Goal: Task Accomplishment & Management: Use online tool/utility

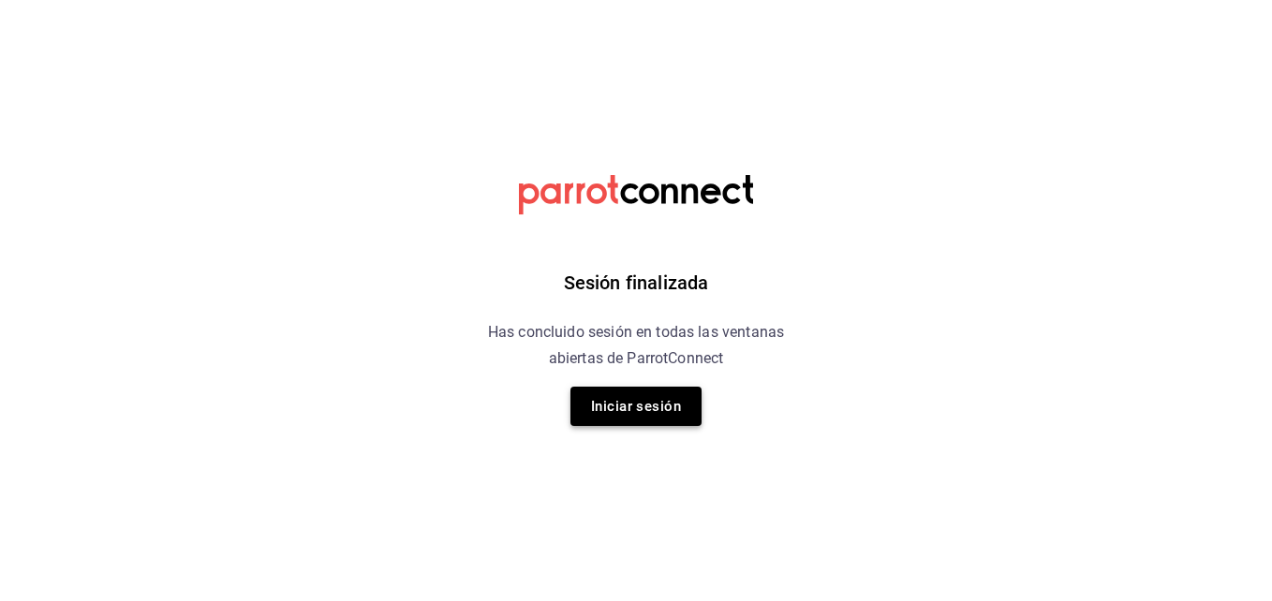
click at [631, 401] on button "Iniciar sesión" at bounding box center [636, 406] width 131 height 39
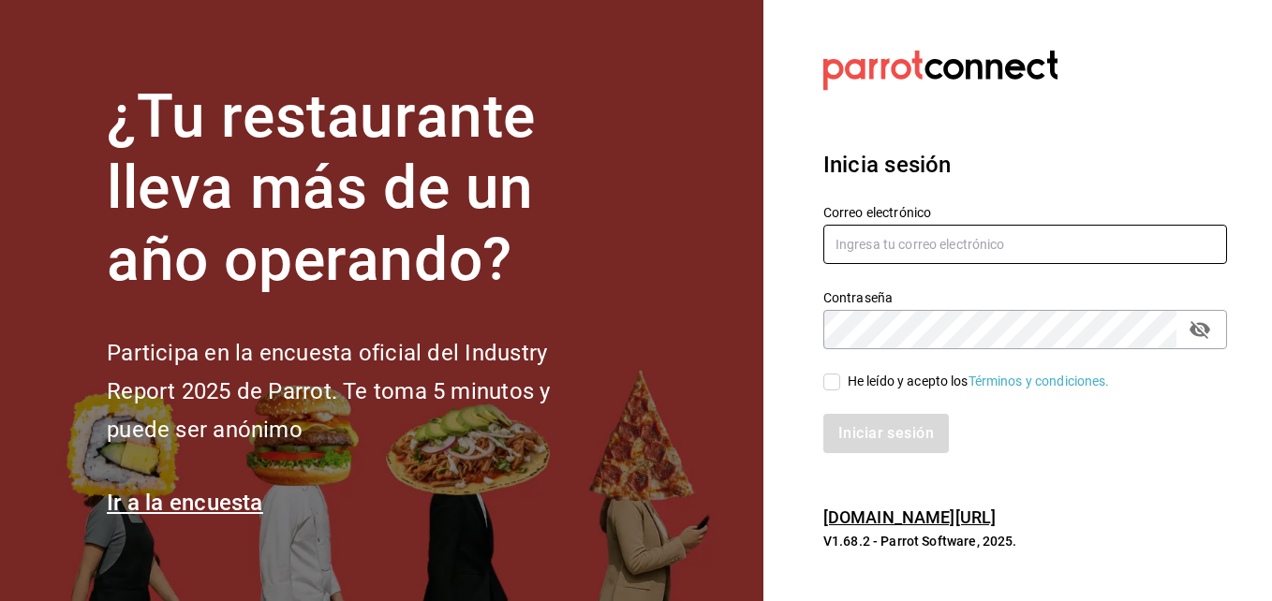
click at [882, 258] on input "text" at bounding box center [1026, 244] width 404 height 39
type input "cuerno.cdmx@grupocosteno.com"
click at [834, 382] on input "He leído y acepto los Términos y condiciones." at bounding box center [832, 382] width 17 height 17
checkbox input "true"
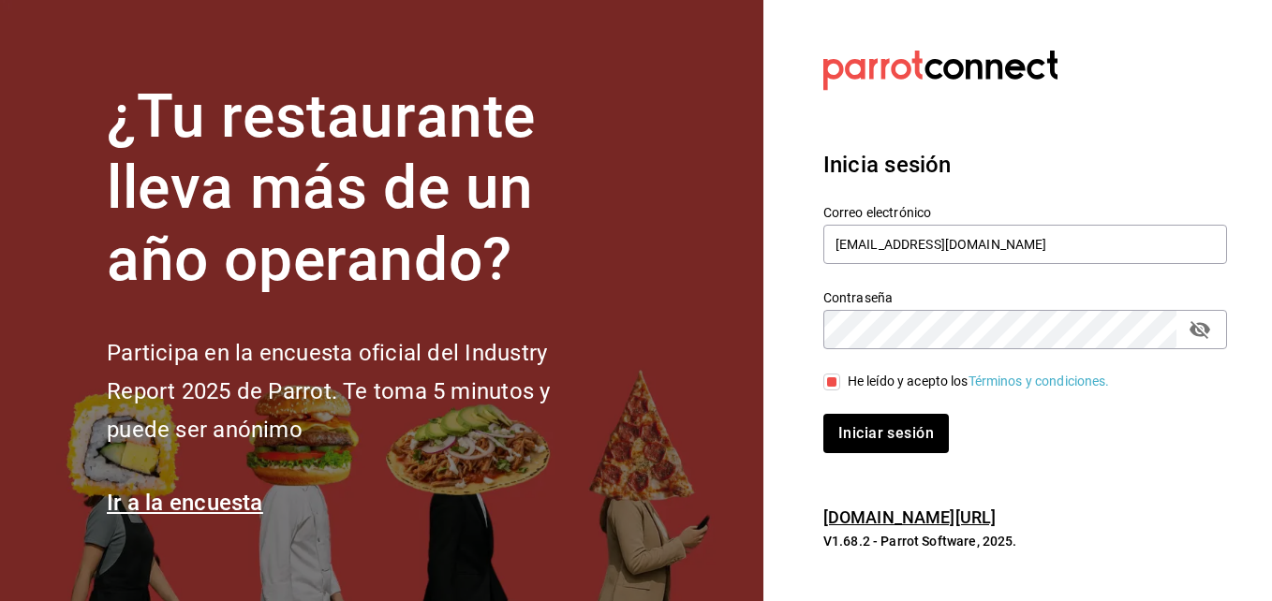
click at [868, 306] on div "Contraseña Contraseña" at bounding box center [1026, 319] width 404 height 60
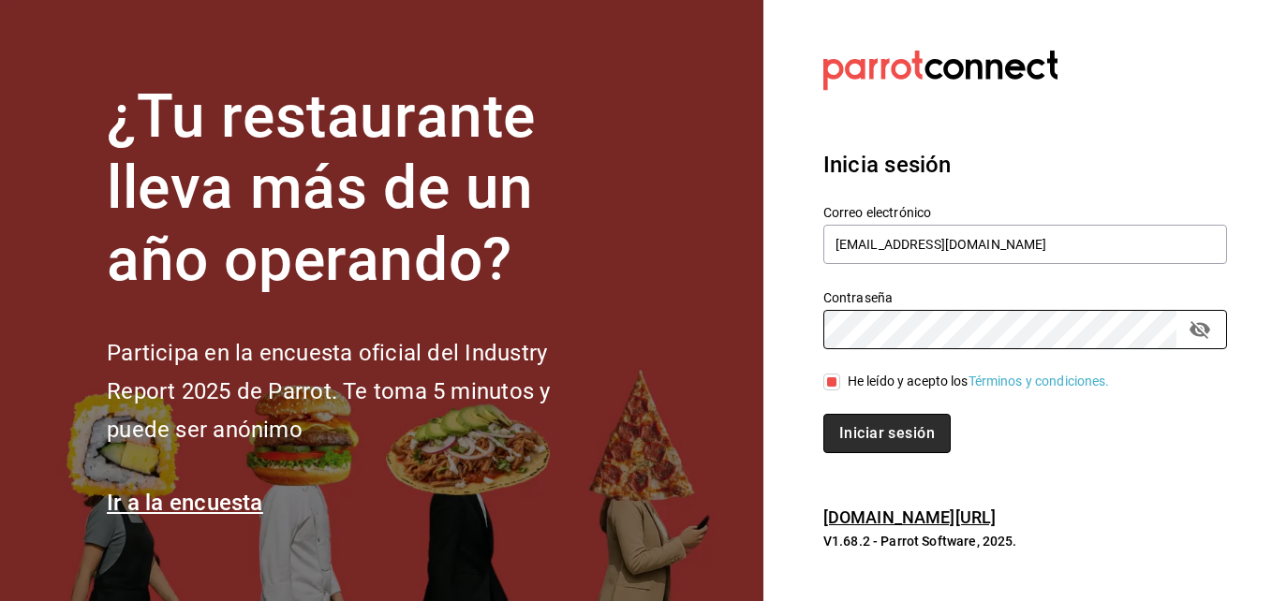
click at [894, 429] on button "Iniciar sesión" at bounding box center [887, 433] width 127 height 39
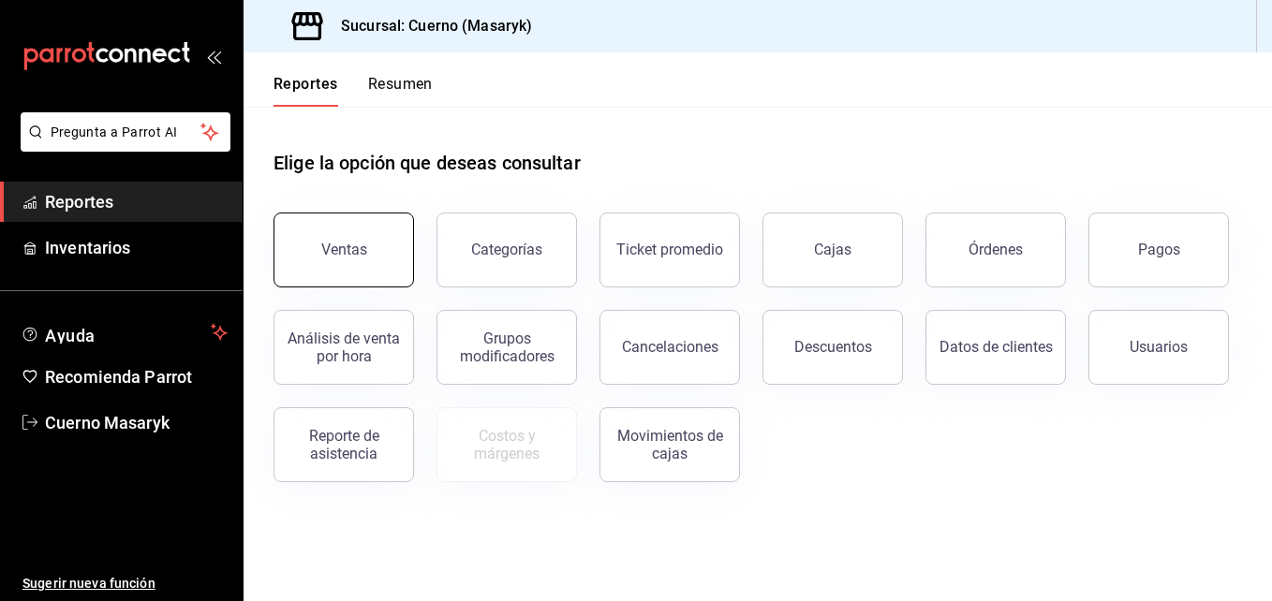
click at [385, 252] on button "Ventas" at bounding box center [344, 250] width 141 height 75
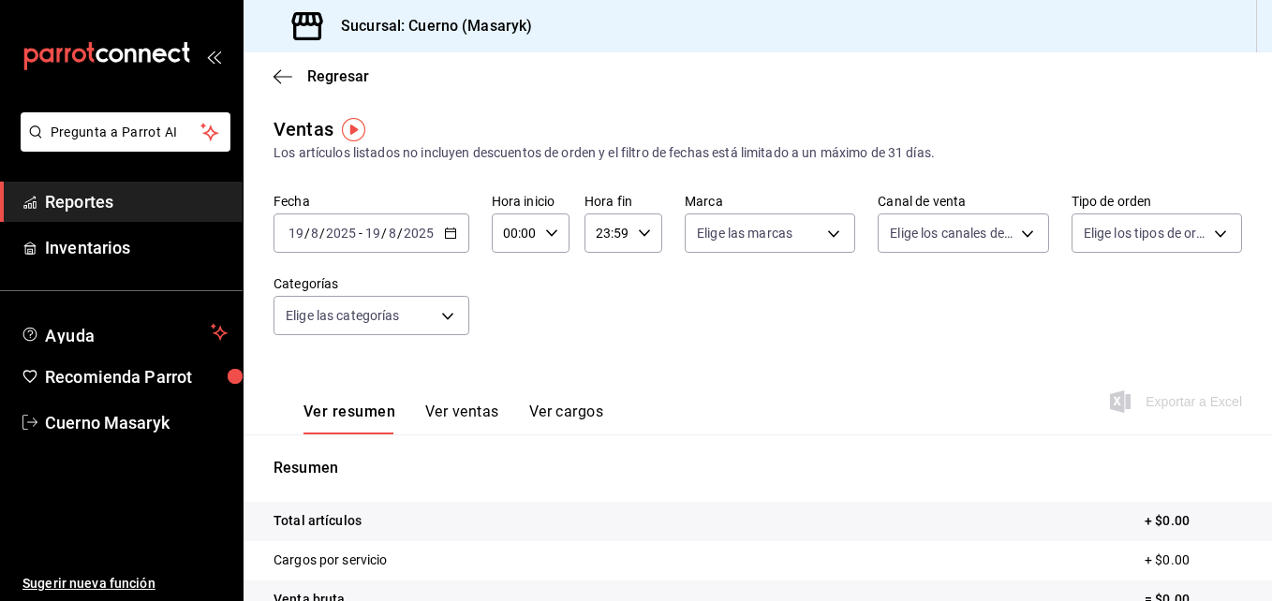
click at [457, 244] on div "2025-08-19 19 / 8 / 2025 - 2025-08-19 19 / 8 / 2025" at bounding box center [372, 233] width 196 height 39
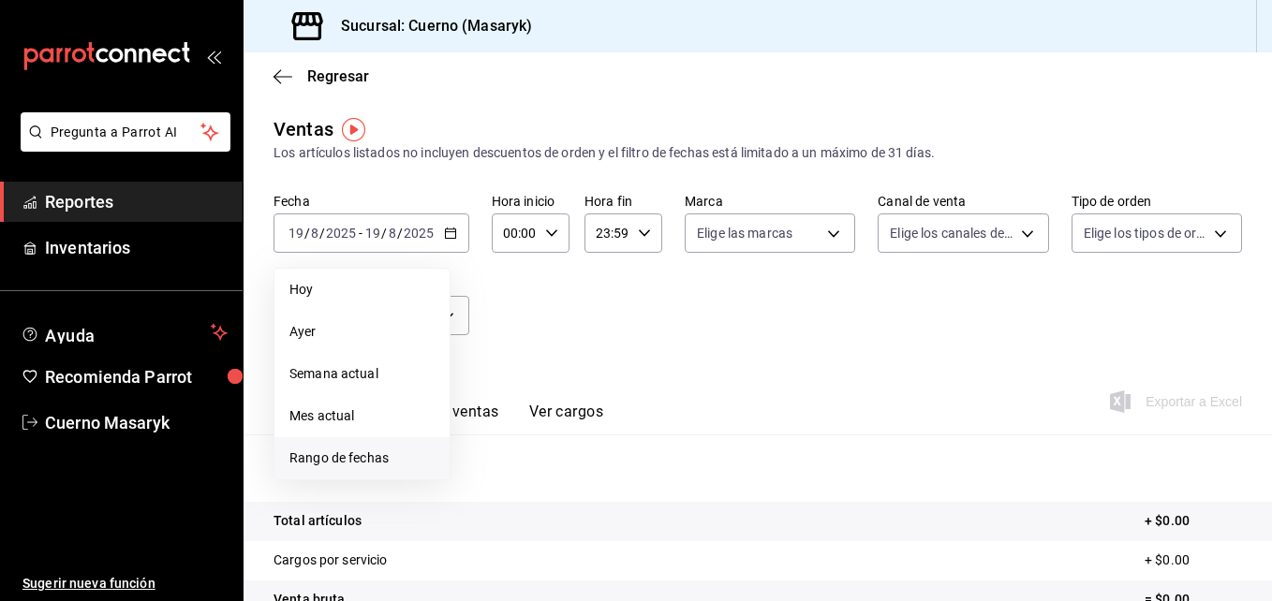
click at [335, 469] on li "Rango de fechas" at bounding box center [362, 459] width 175 height 42
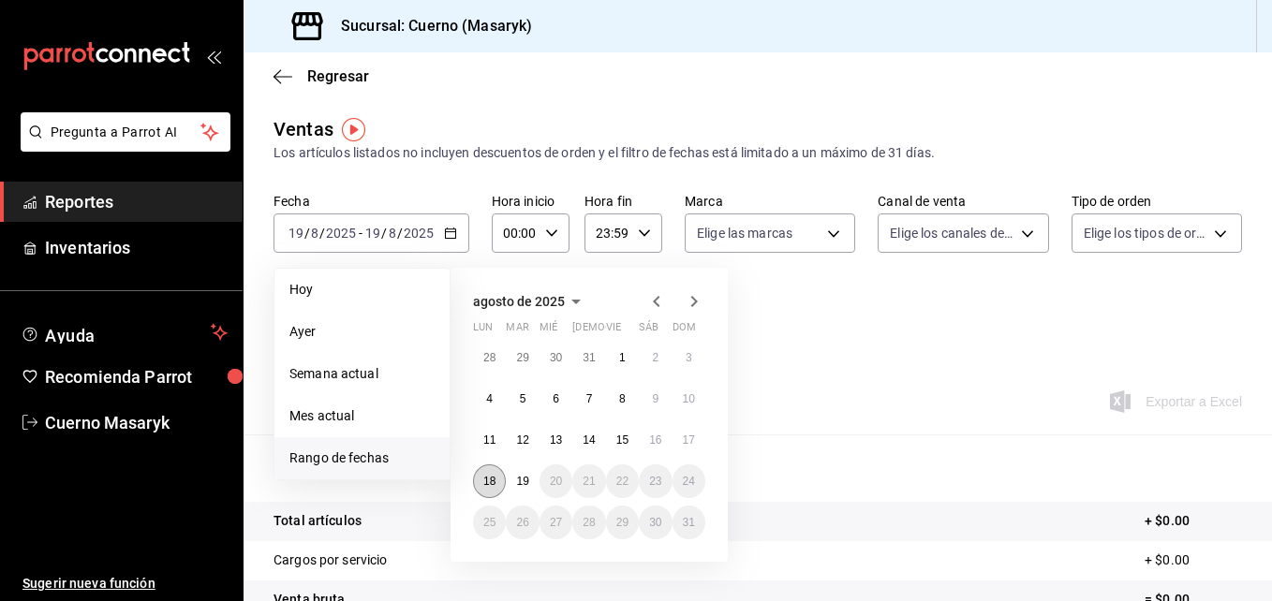
click at [488, 474] on button "18" at bounding box center [489, 482] width 33 height 34
click at [530, 483] on button "19" at bounding box center [522, 482] width 33 height 34
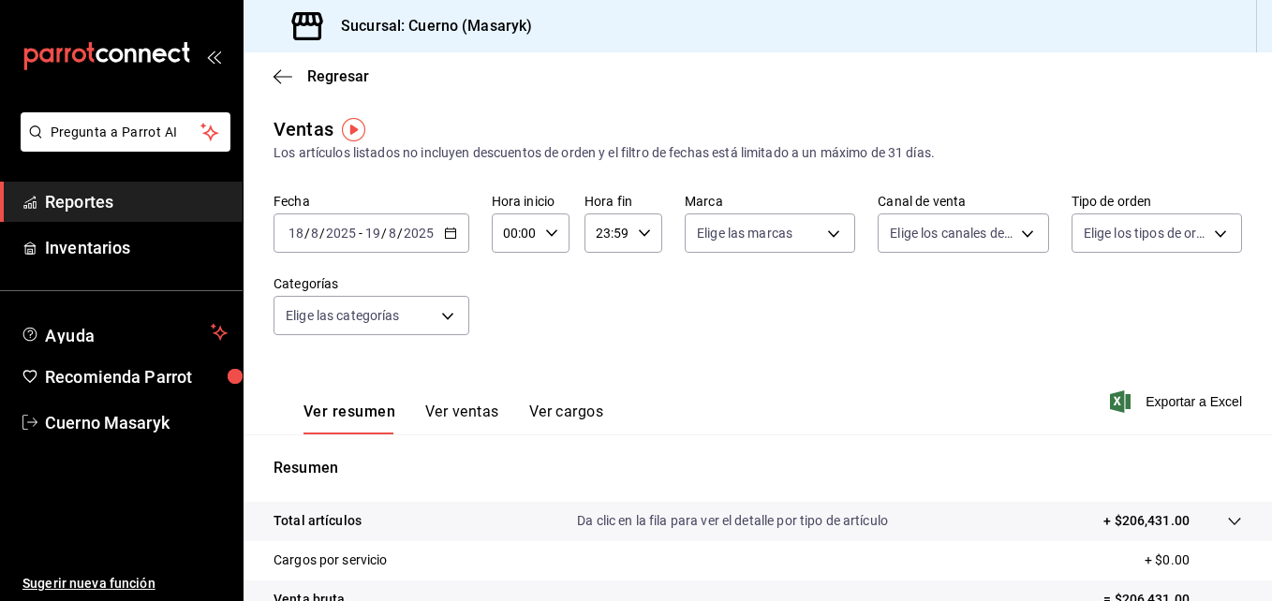
click at [545, 234] on icon "button" at bounding box center [551, 233] width 13 height 13
click at [508, 383] on span "04" at bounding box center [510, 385] width 8 height 15
type input "04:00"
click at [643, 231] on div at bounding box center [636, 300] width 1272 height 601
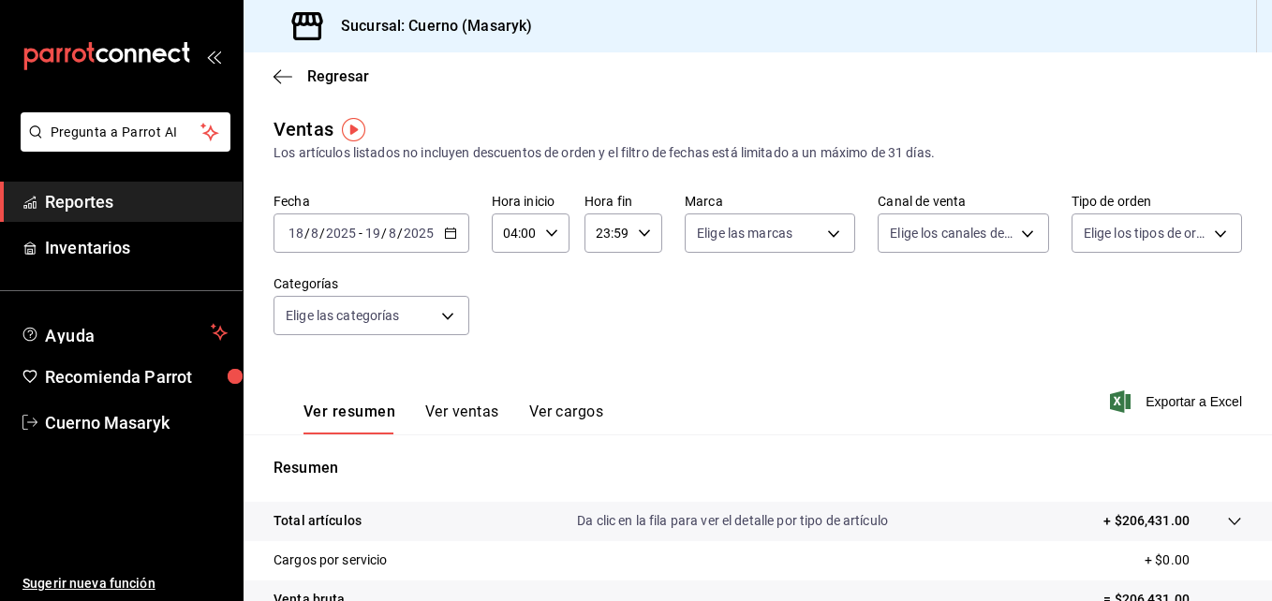
click at [643, 231] on icon "button" at bounding box center [644, 233] width 13 height 13
click at [592, 356] on button "05" at bounding box center [601, 355] width 31 height 37
type input "05:59"
click at [800, 225] on div at bounding box center [636, 300] width 1272 height 601
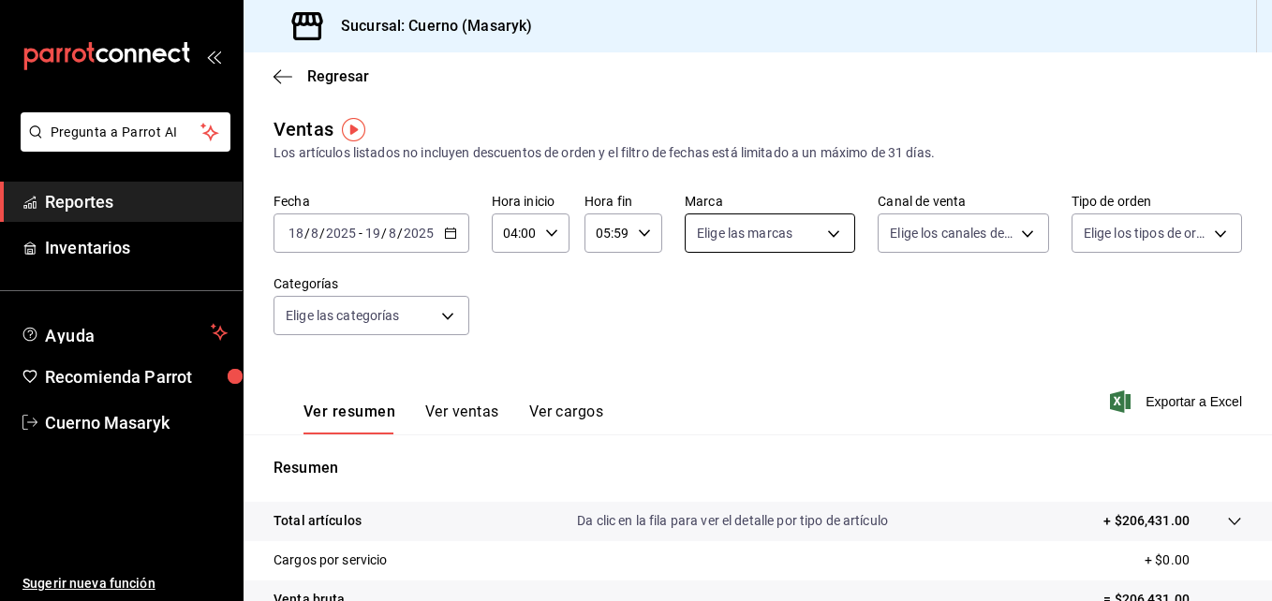
click at [825, 230] on body "Pregunta a Parrot AI Reportes Inventarios Ayuda Recomienda Parrot Cuerno Masary…" at bounding box center [636, 300] width 1272 height 601
click at [698, 371] on input "checkbox" at bounding box center [700, 369] width 17 height 17
checkbox input "true"
type input "4ea0d660-02b3-4785-bb88-48b5ef6e196c"
checkbox input "true"
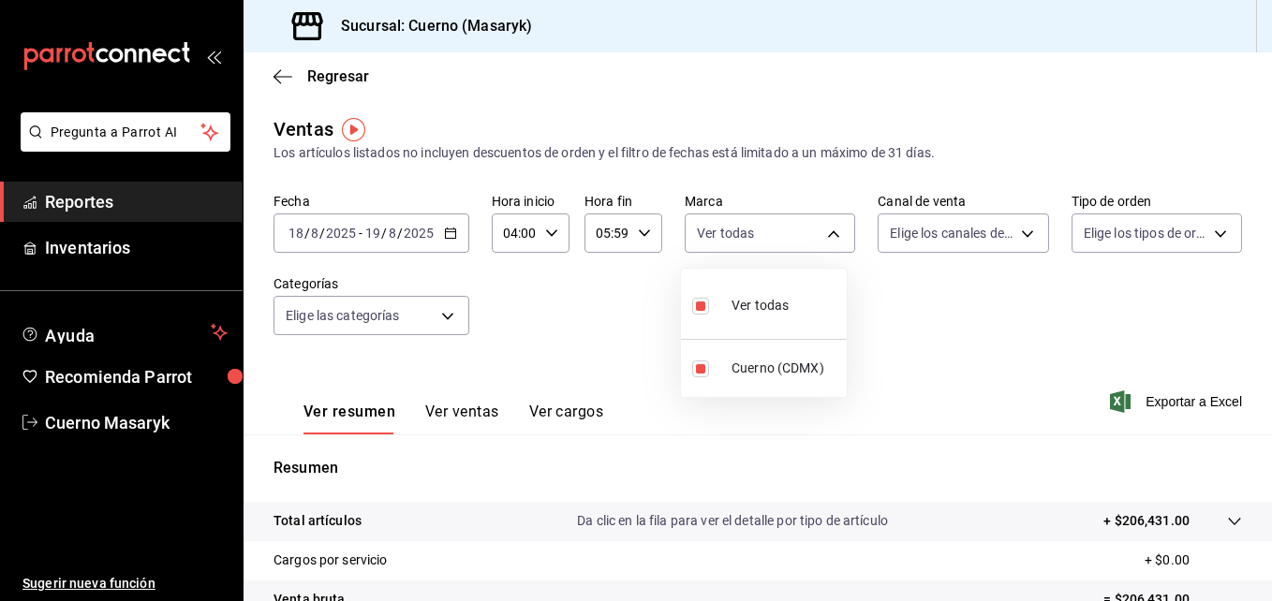
click at [1019, 236] on div at bounding box center [636, 300] width 1272 height 601
click at [1019, 236] on body "Pregunta a Parrot AI Reportes Inventarios Ayuda Recomienda Parrot Cuerno Masary…" at bounding box center [636, 300] width 1272 height 601
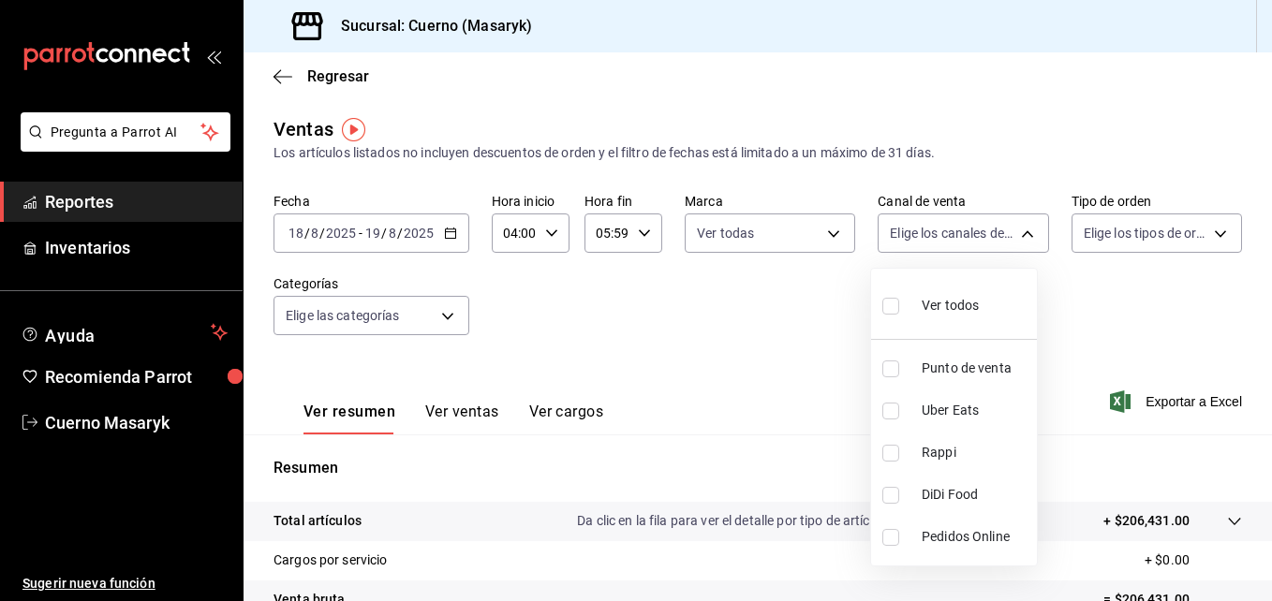
click at [886, 305] on input "checkbox" at bounding box center [891, 306] width 17 height 17
checkbox input "true"
type input "PARROT,UBER_EATS,RAPPI,DIDI_FOOD,ONLINE"
checkbox input "true"
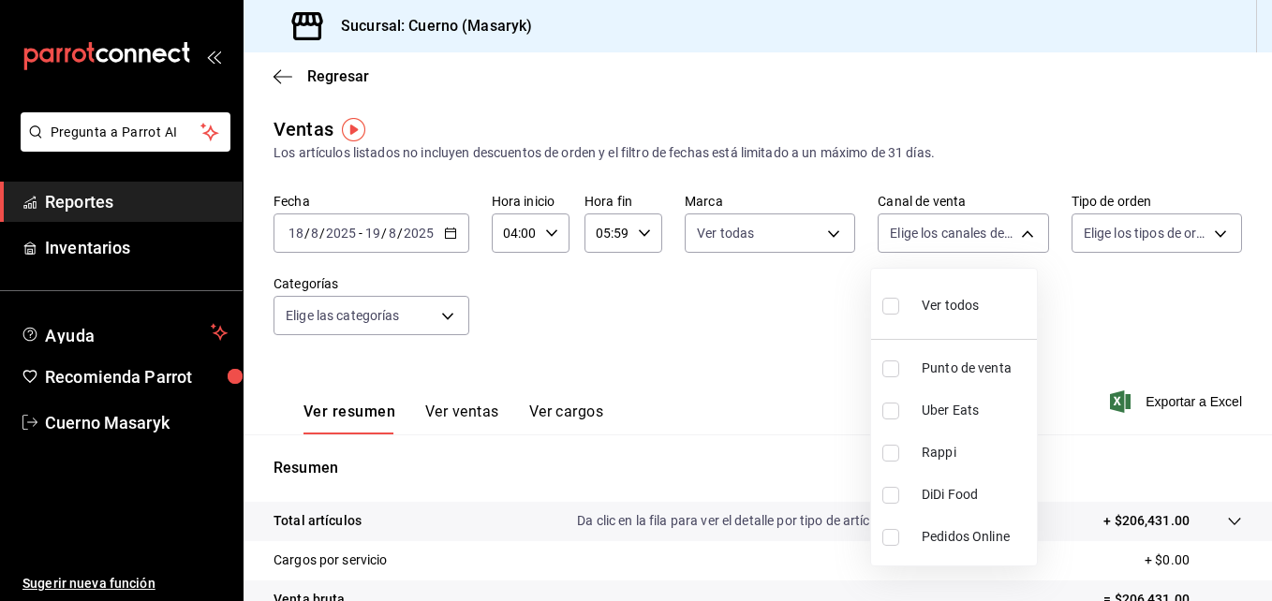
checkbox input "true"
click at [1207, 240] on div at bounding box center [636, 300] width 1272 height 601
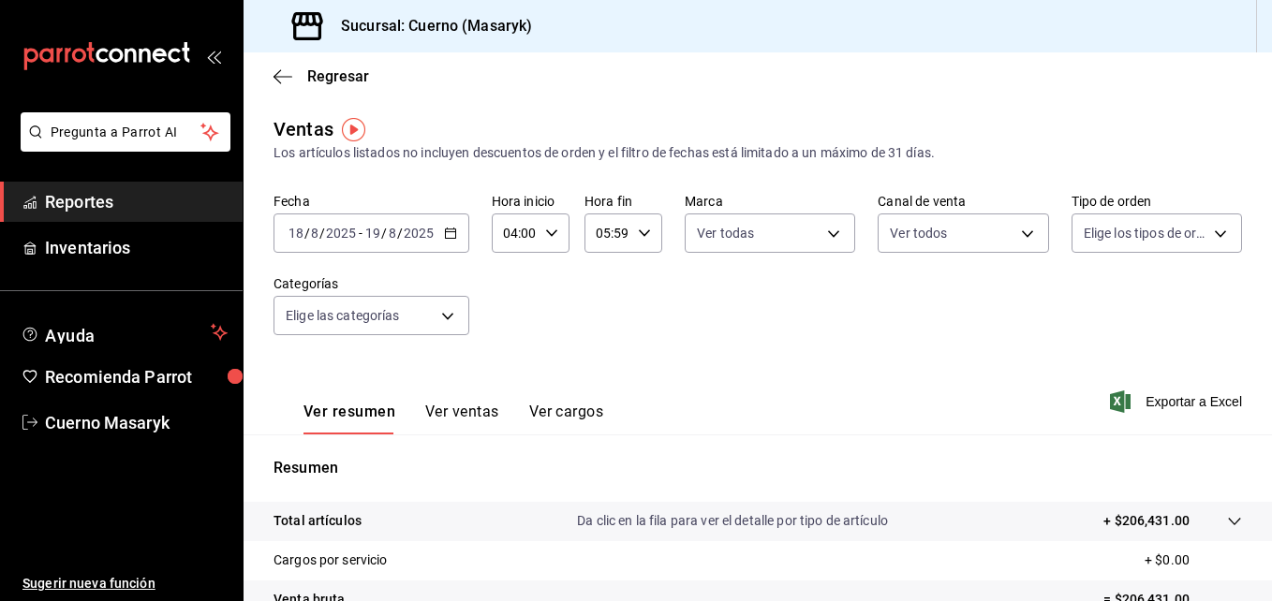
click at [1207, 240] on body "Pregunta a Parrot AI Reportes Inventarios Ayuda Recomienda Parrot Cuerno Masary…" at bounding box center [636, 300] width 1272 height 601
click at [1083, 313] on input "checkbox" at bounding box center [1081, 306] width 17 height 17
checkbox input "true"
type input "d8208262-291b-4595-bbfa-ed1e8660efdb,73ecdc8a-b505-4242-b24a-d5f1595b9b0a,EXTER…"
checkbox input "true"
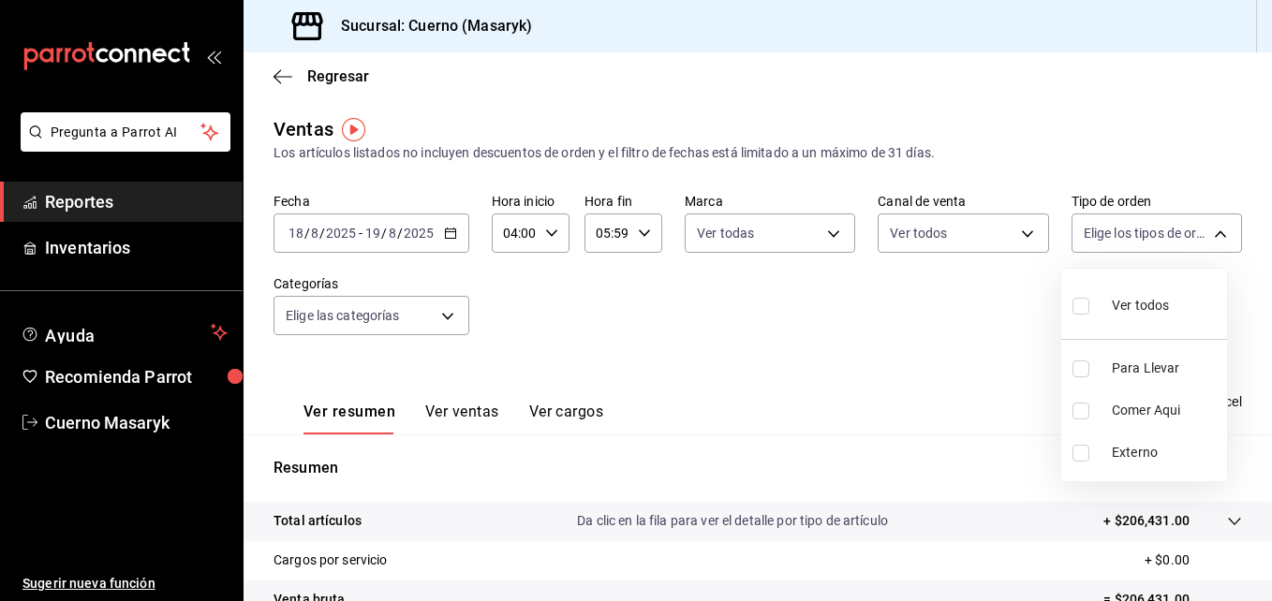
checkbox input "true"
click at [449, 310] on div at bounding box center [636, 300] width 1272 height 601
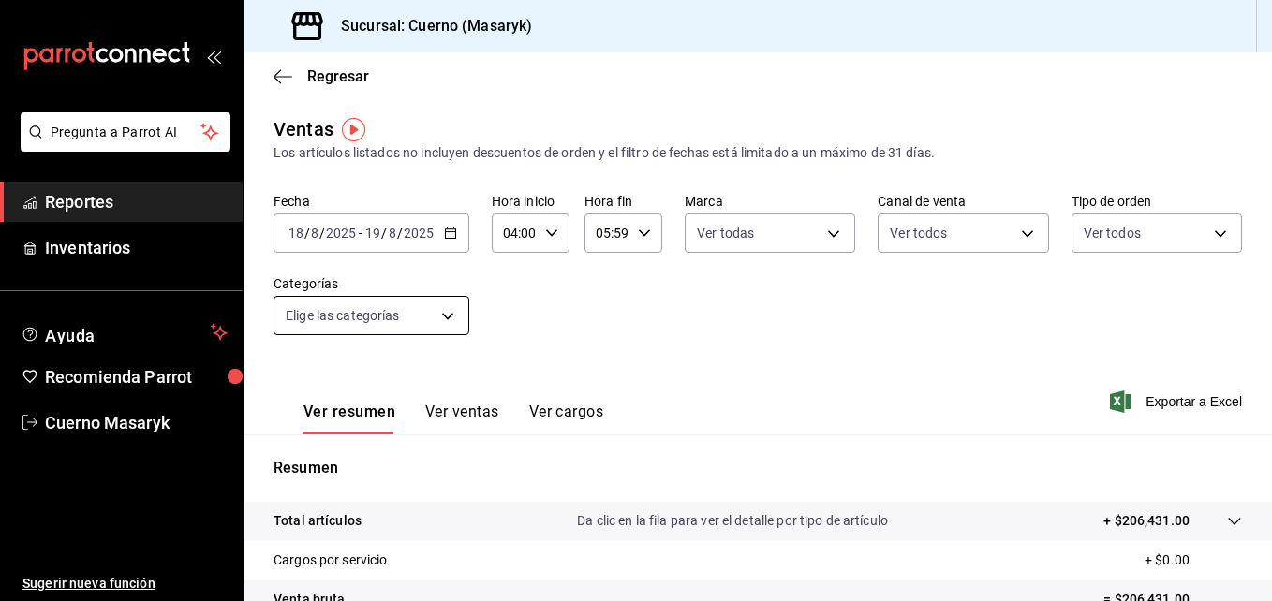
click at [449, 317] on body "Pregunta a Parrot AI Reportes Inventarios Ayuda Recomienda Parrot Cuerno Masary…" at bounding box center [636, 300] width 1272 height 601
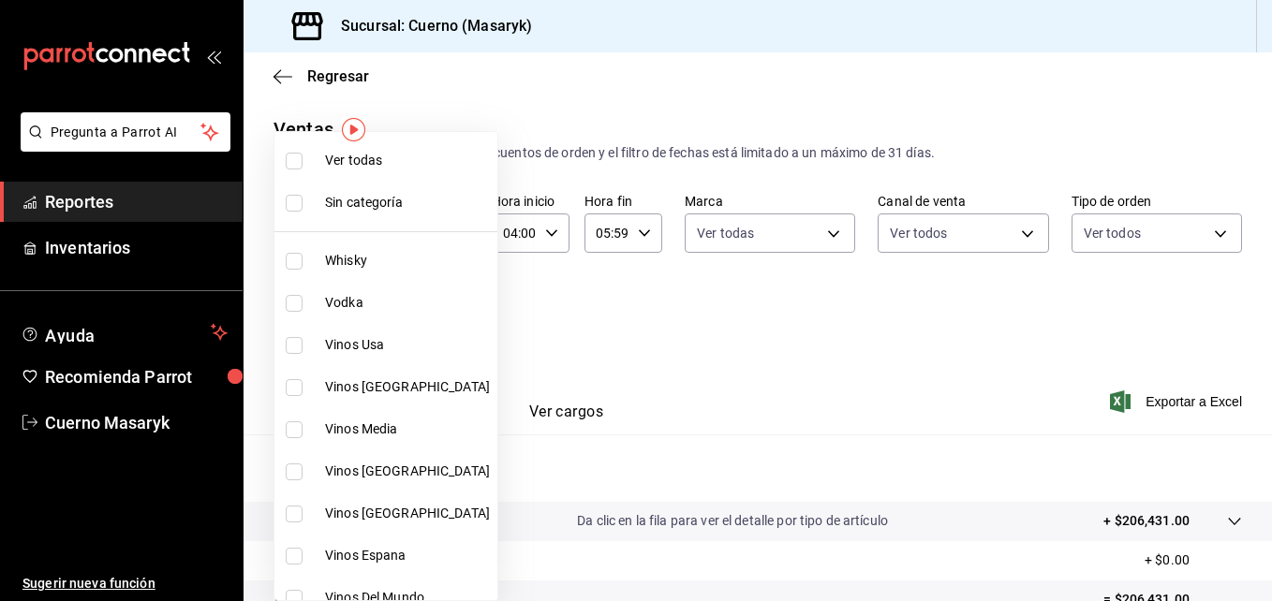
click at [292, 156] on input "checkbox" at bounding box center [294, 161] width 17 height 17
checkbox input "true"
type input "c67b51a2-384c-483e-a5be-40afd3eac247,ec1a4520-4a99-4810-921e-4abf40ebc8c6,cd2d5…"
checkbox input "true"
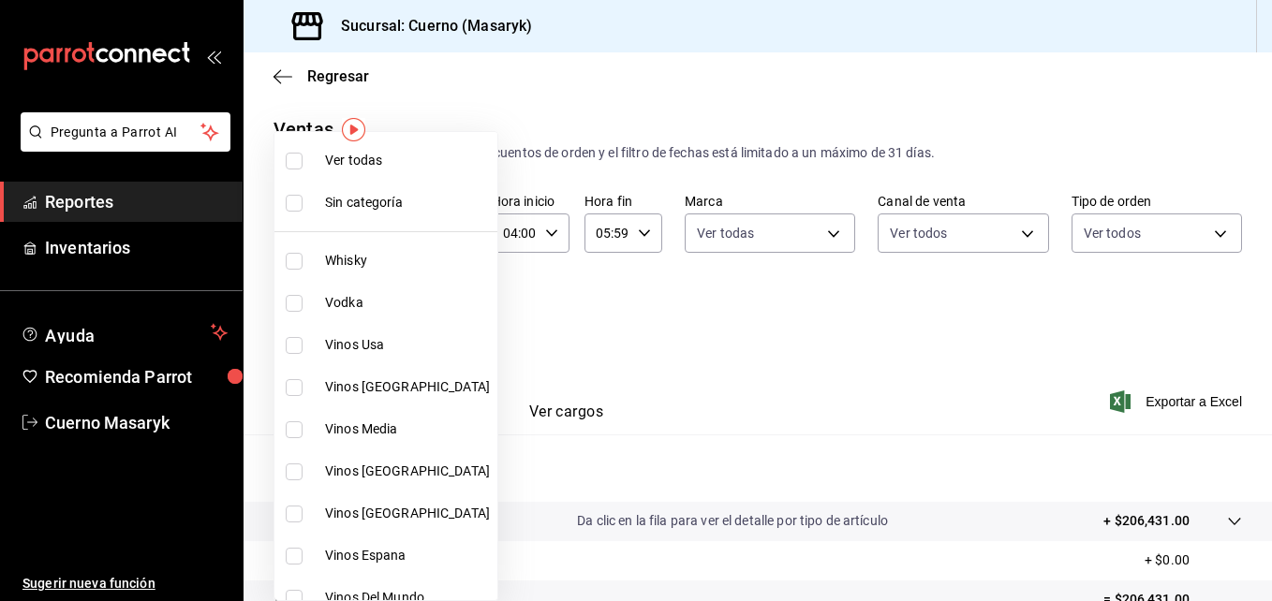
checkbox input "true"
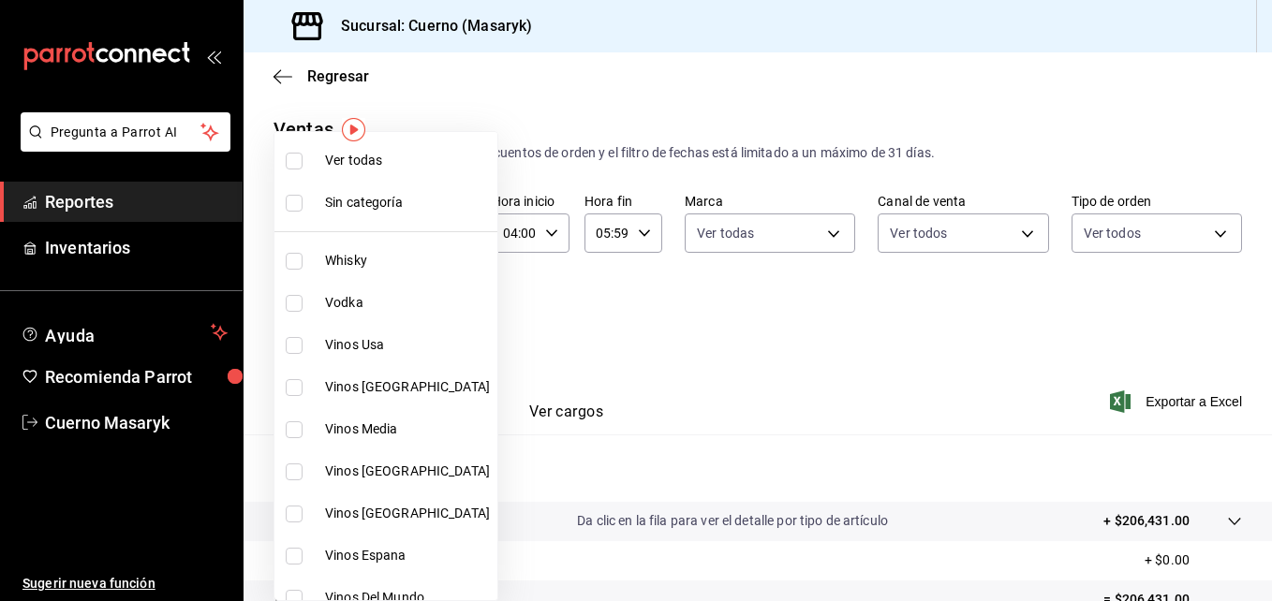
checkbox input "true"
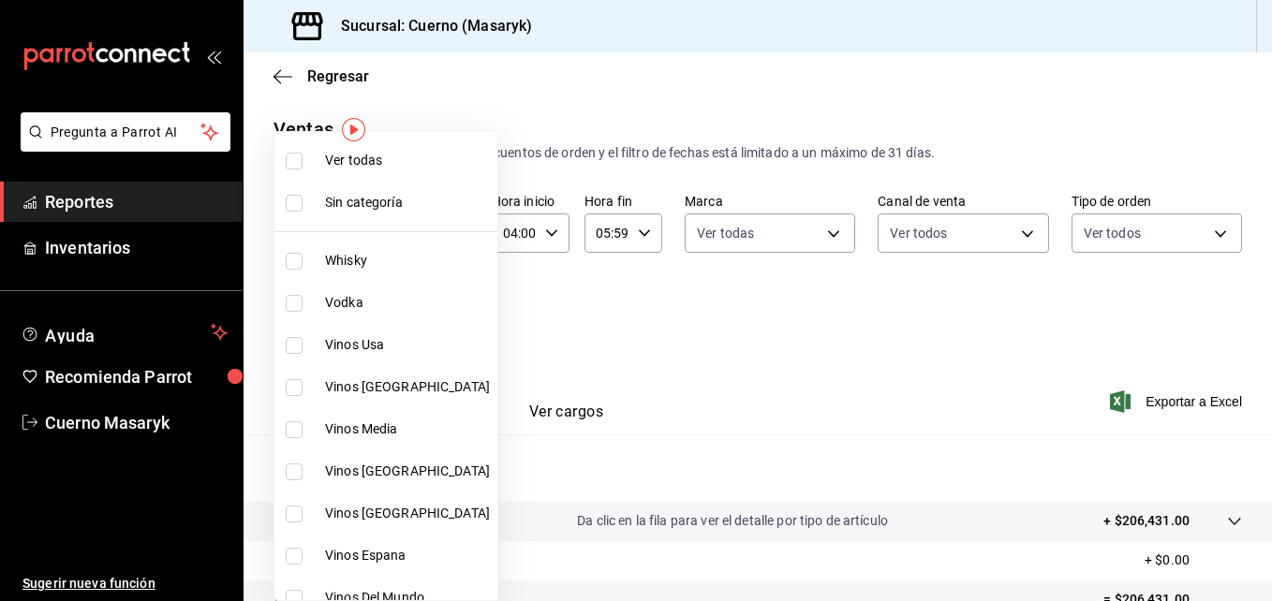
checkbox input "true"
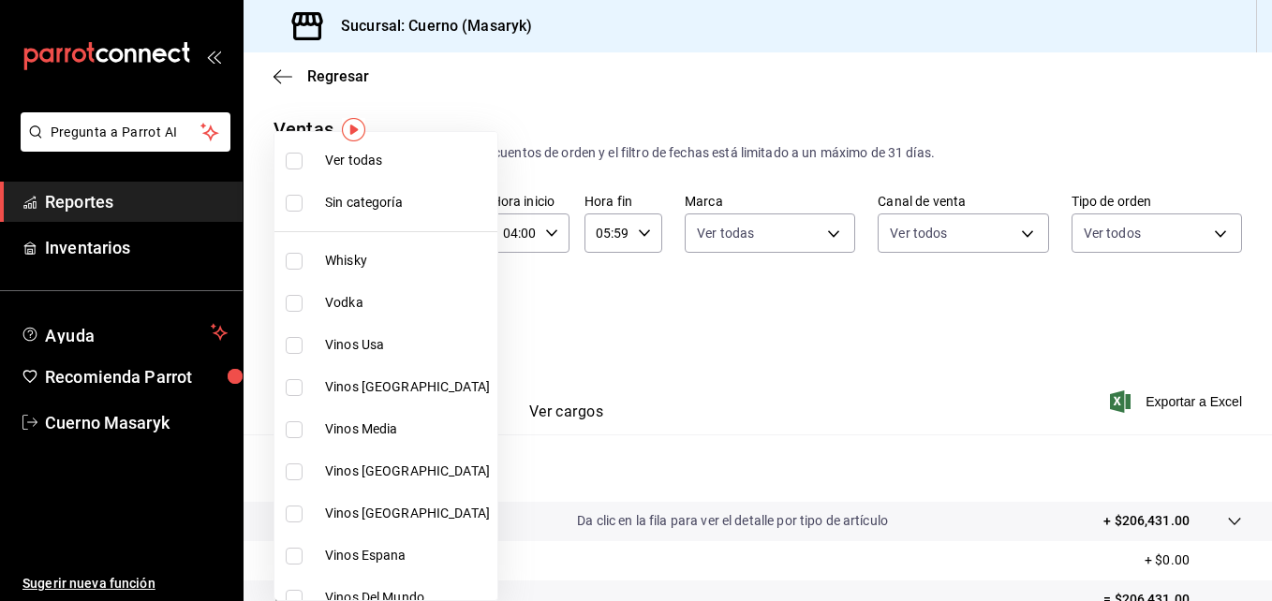
checkbox input "true"
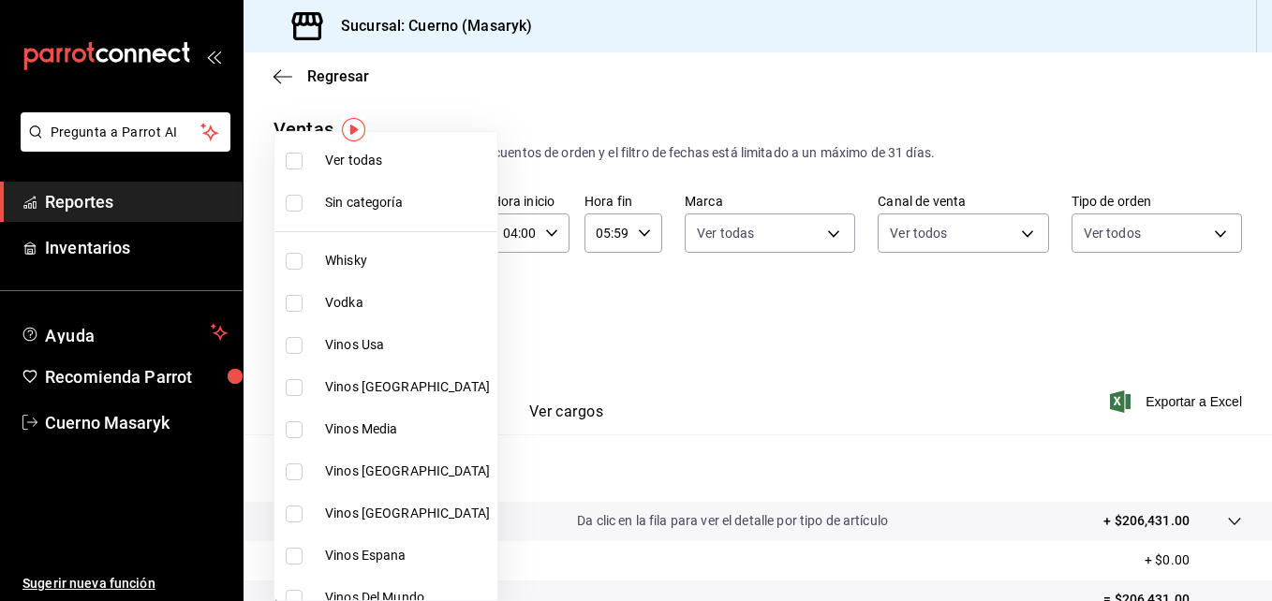
checkbox input "true"
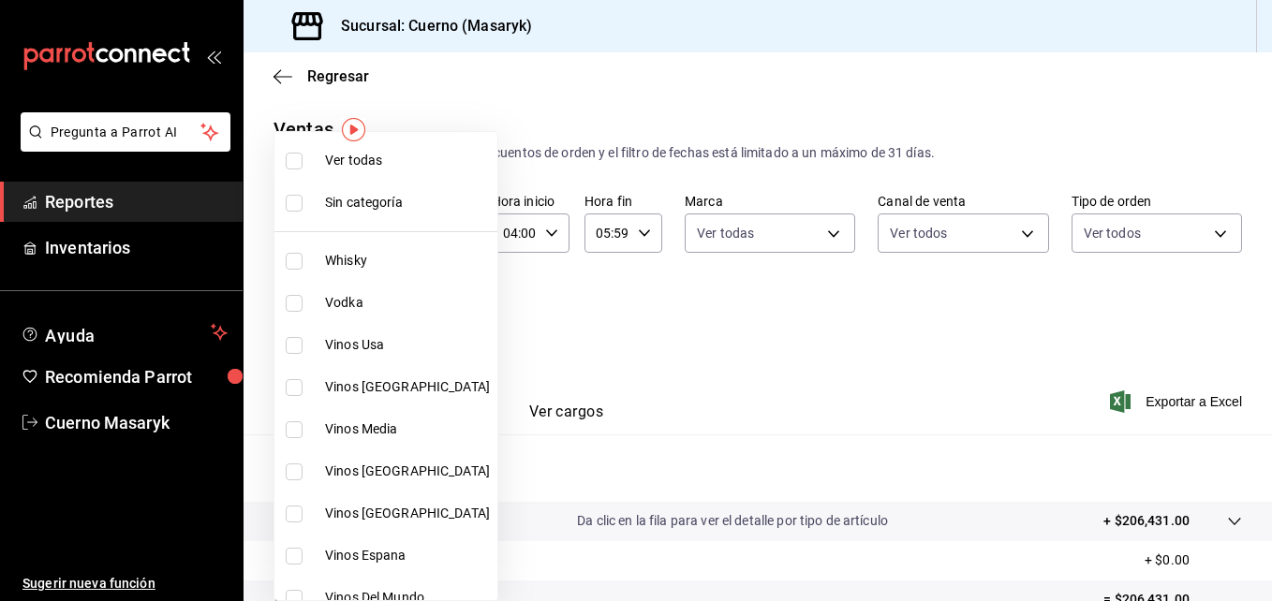
checkbox input "true"
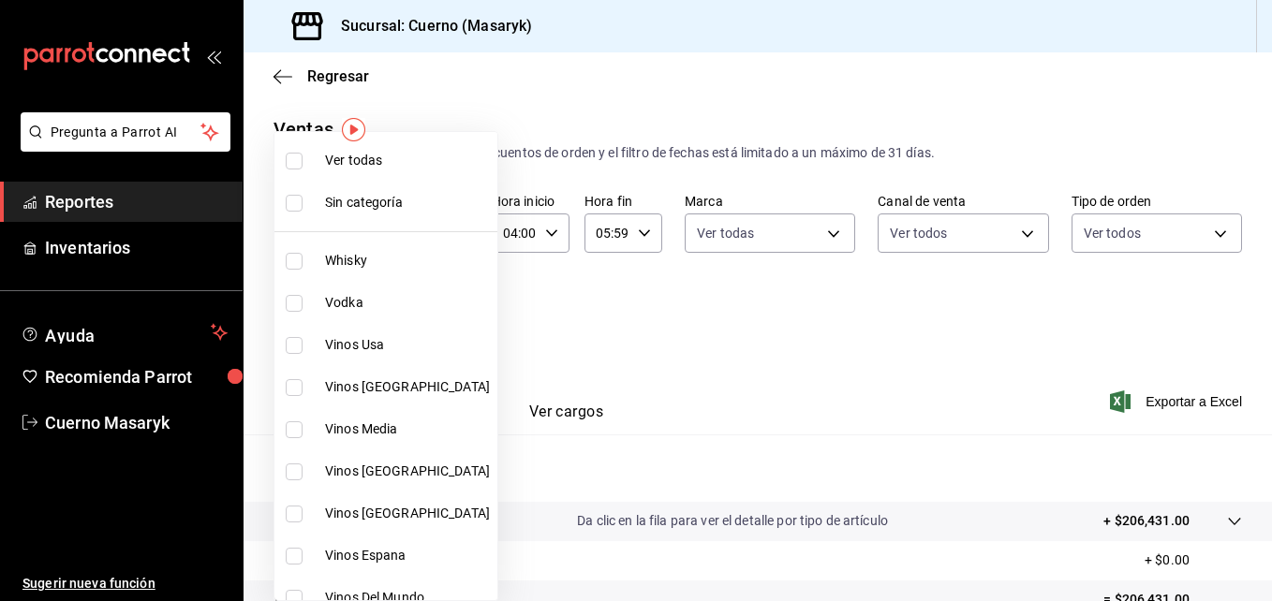
checkbox input "true"
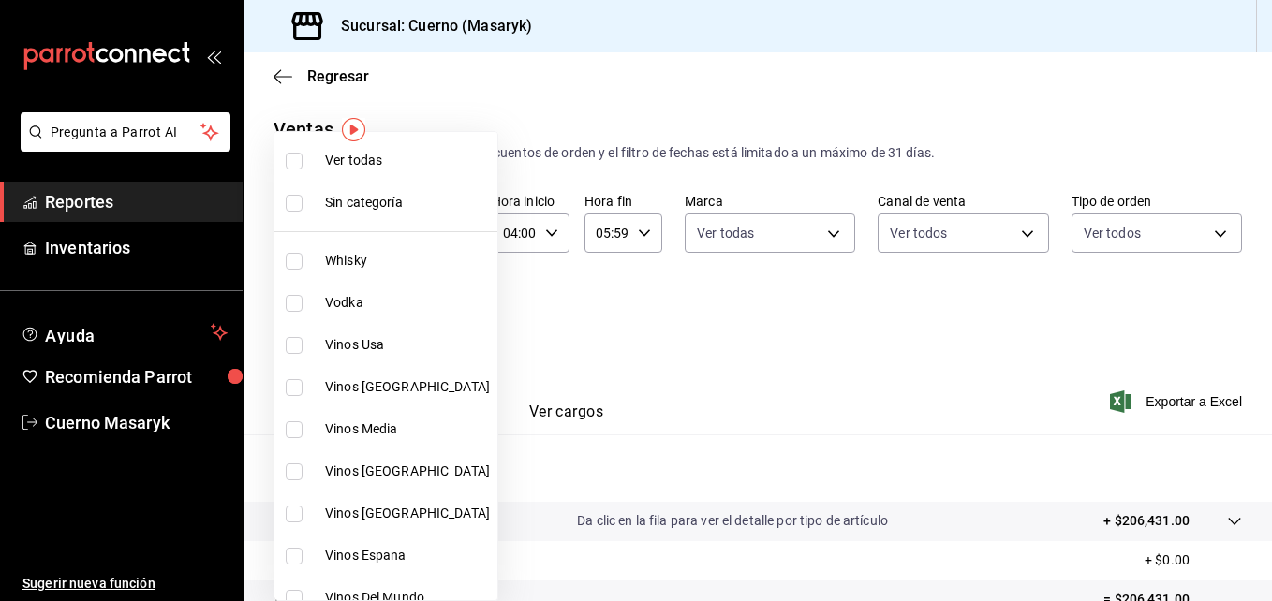
checkbox input "true"
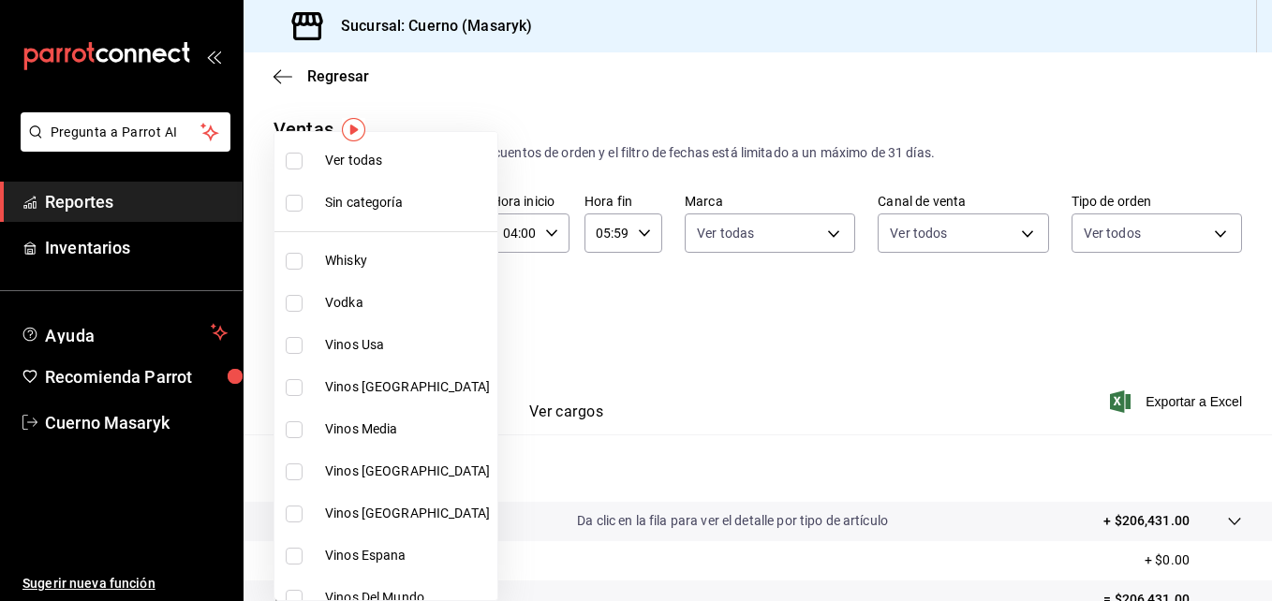
checkbox input "true"
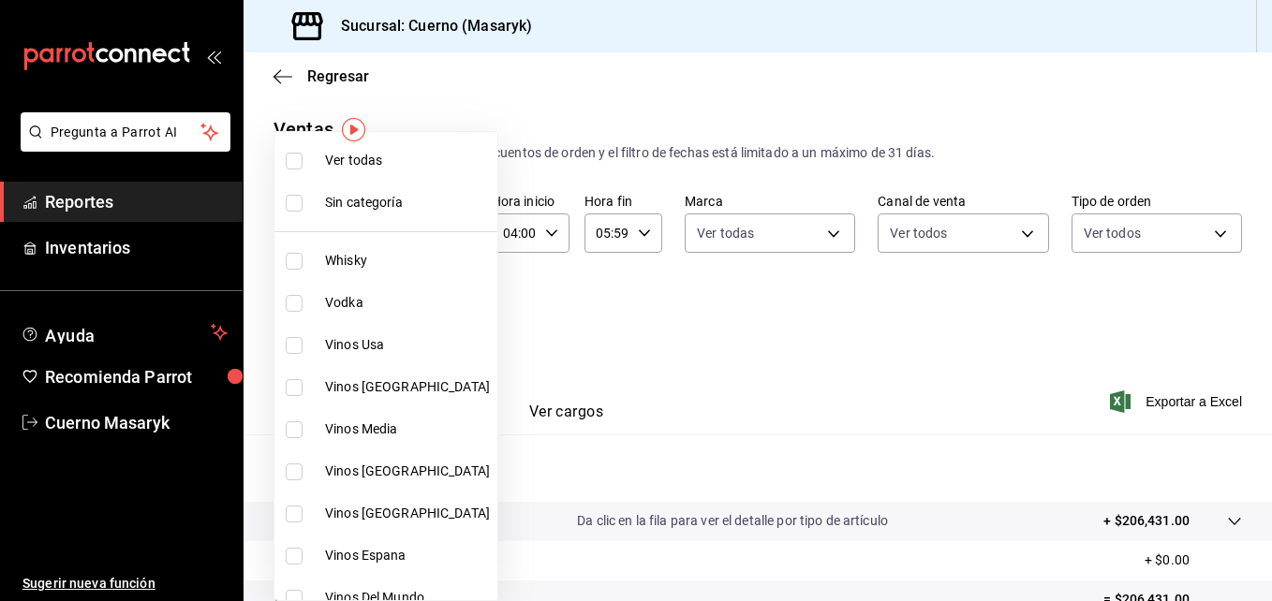
checkbox input "true"
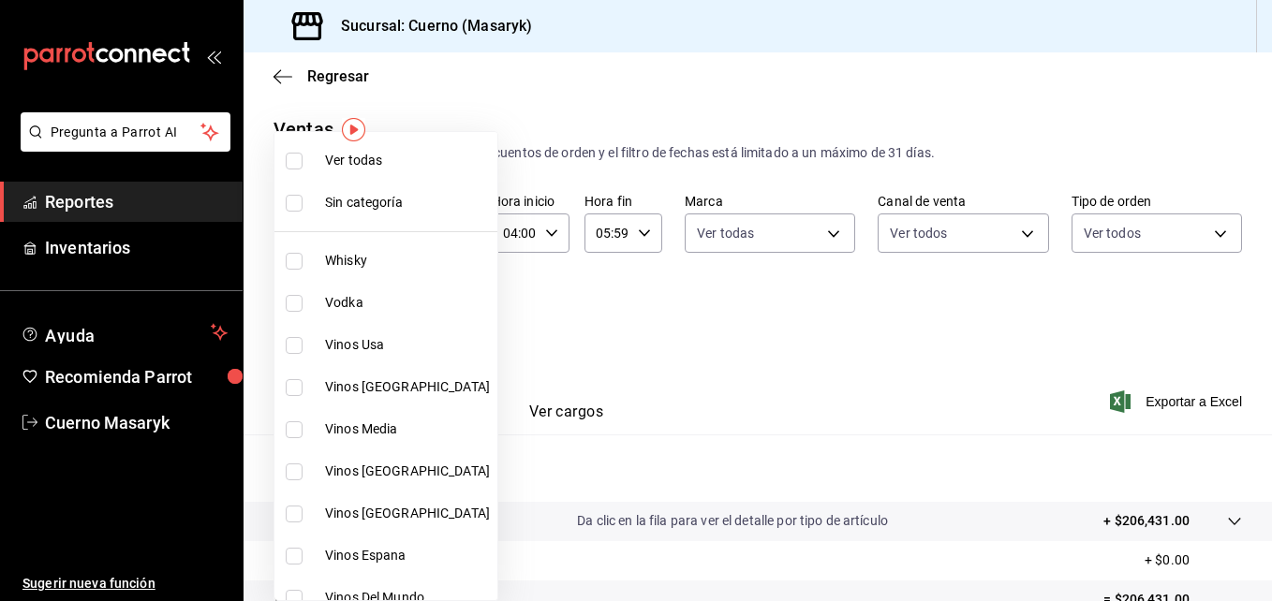
checkbox input "true"
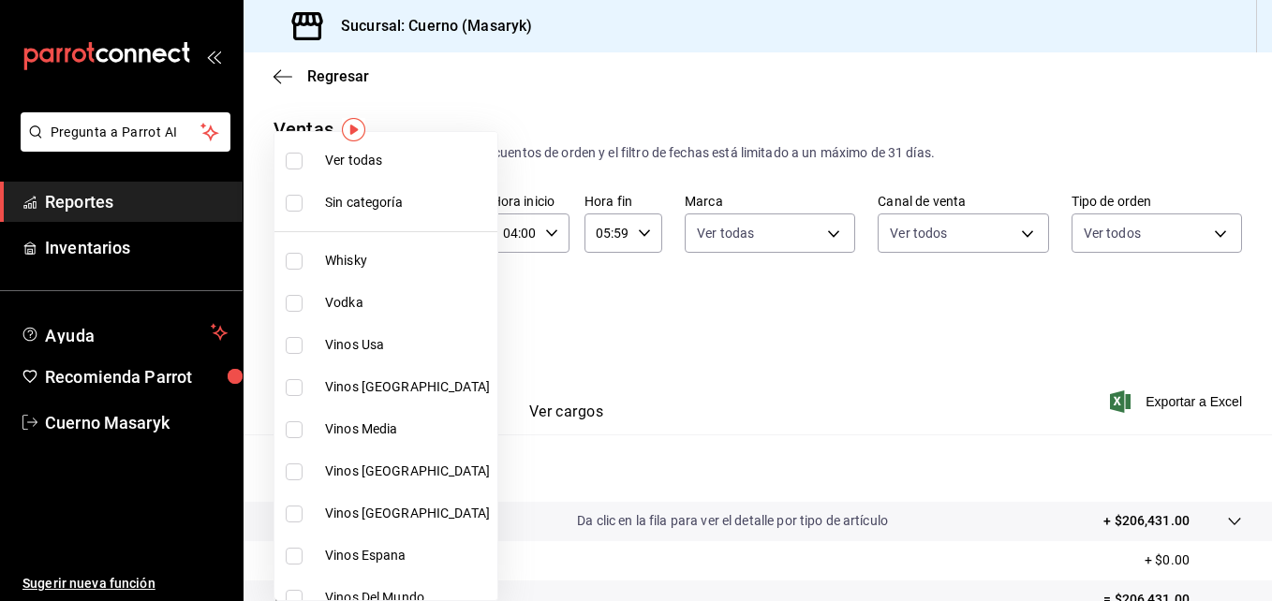
checkbox input "true"
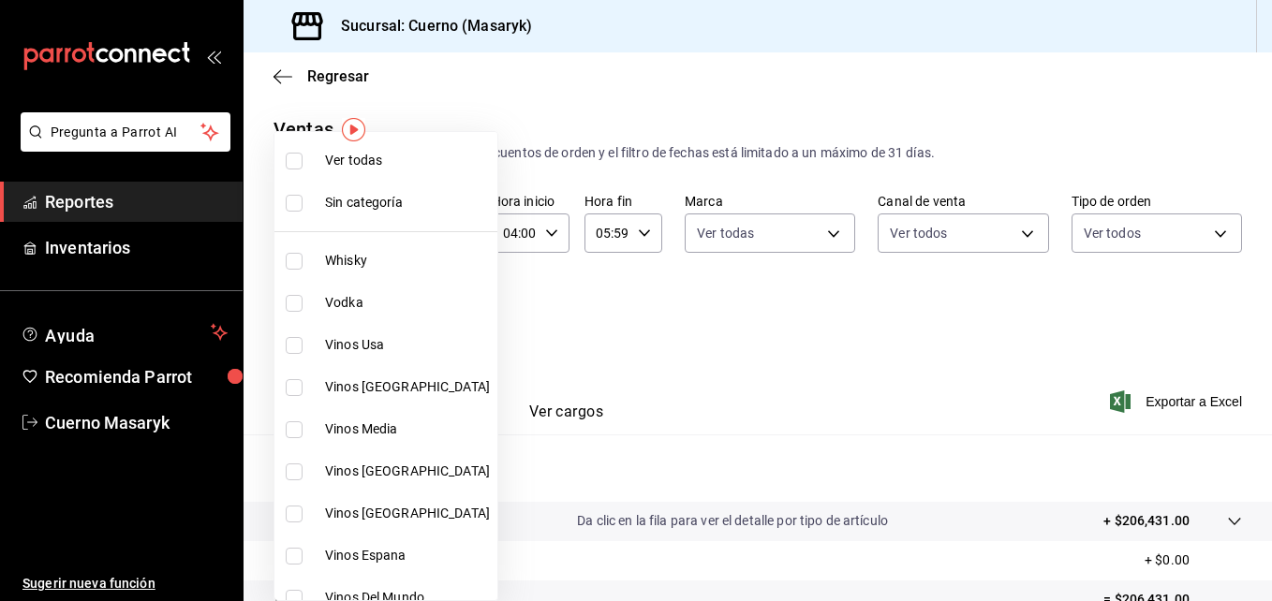
checkbox input "true"
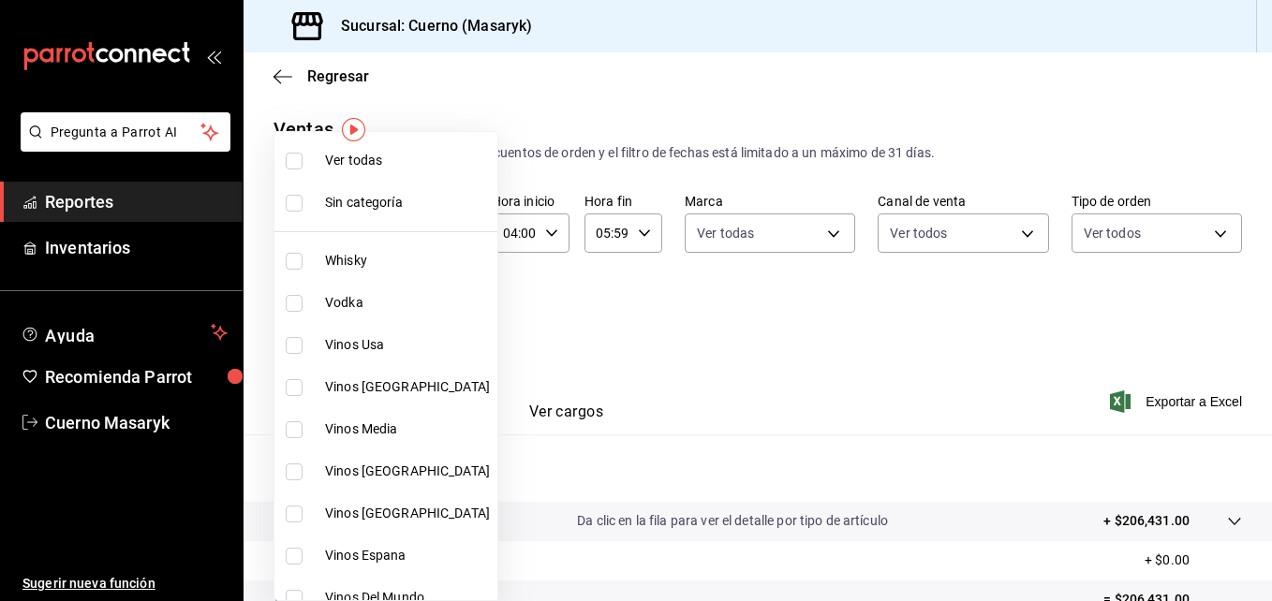
checkbox input "true"
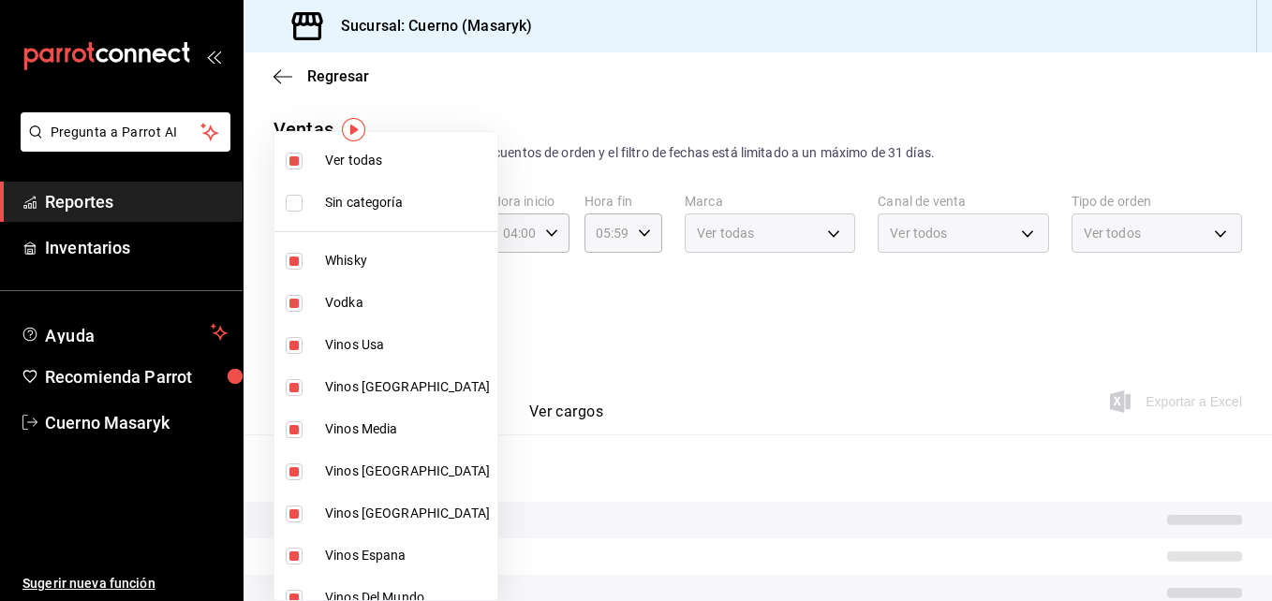
click at [718, 303] on div at bounding box center [636, 300] width 1272 height 601
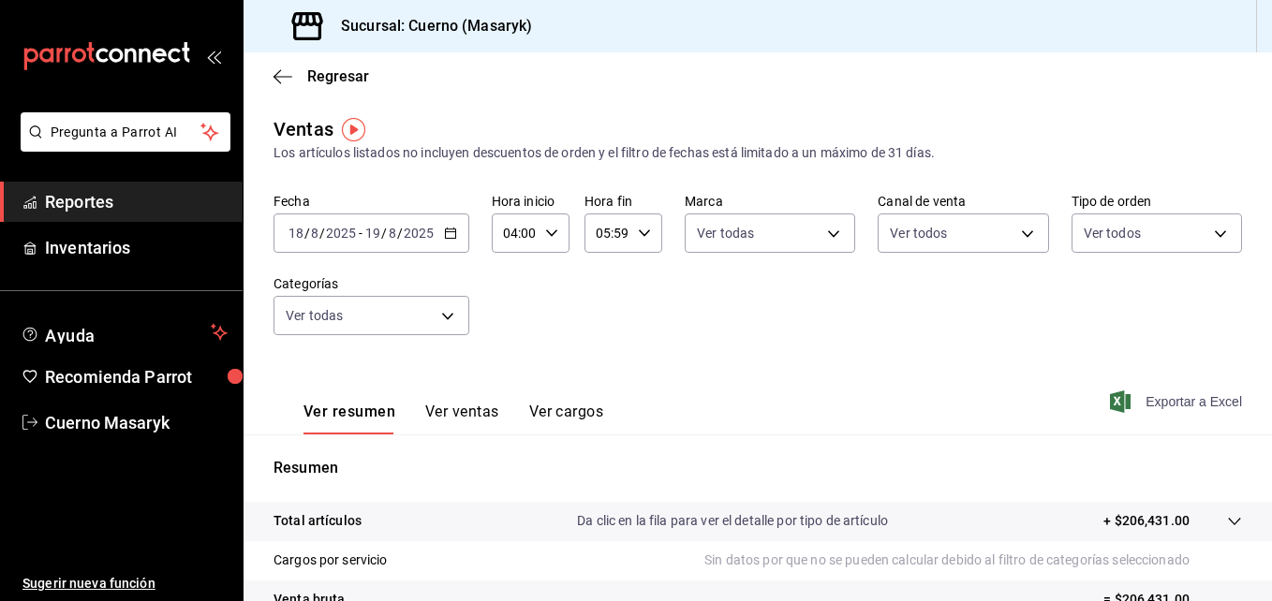
click at [1156, 397] on span "Exportar a Excel" at bounding box center [1178, 402] width 128 height 22
